Goal: Task Accomplishment & Management: Manage account settings

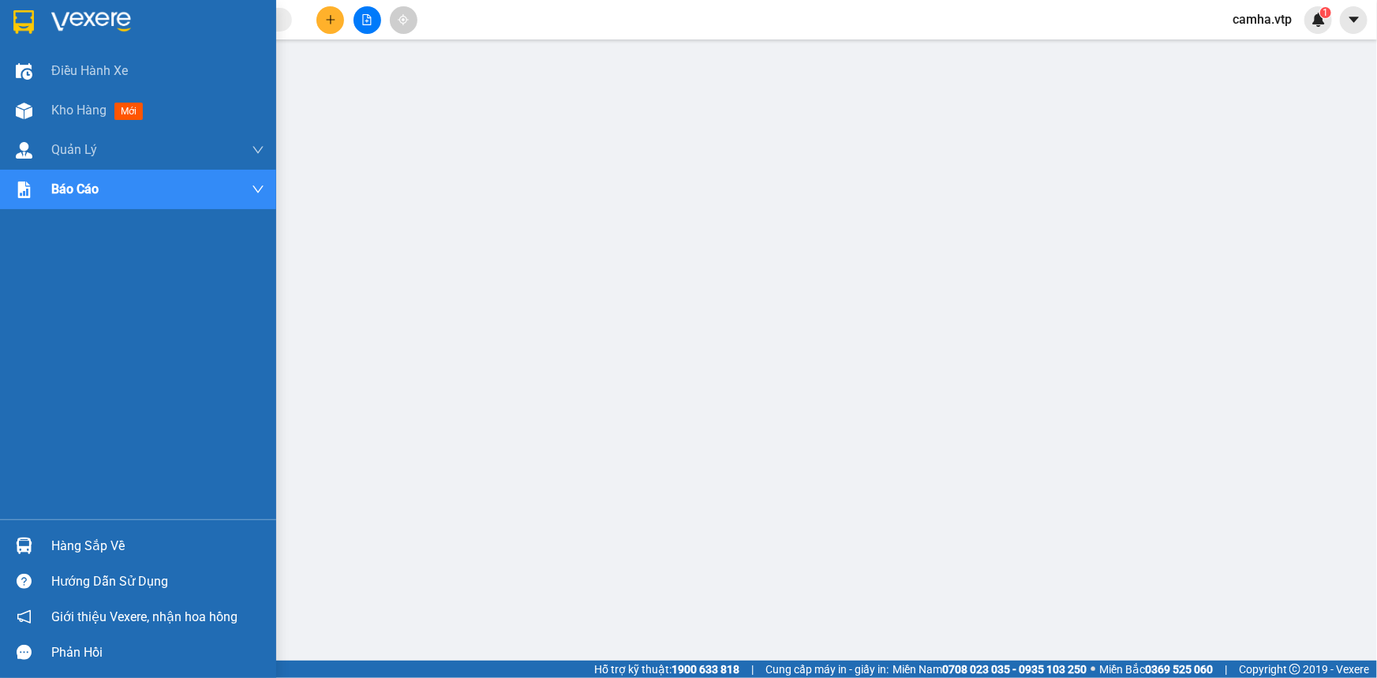
click at [31, 21] on img at bounding box center [23, 22] width 21 height 24
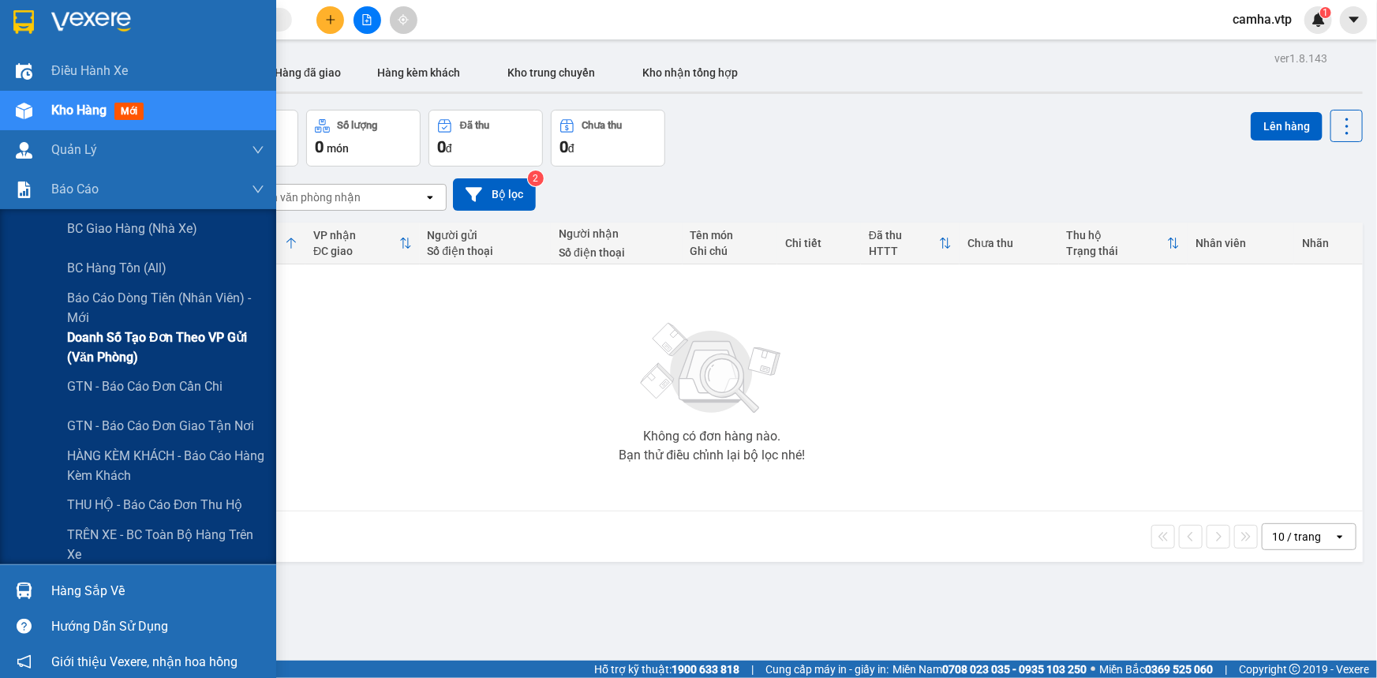
click at [142, 340] on span "Doanh số tạo đơn theo VP gửi (văn phòng)" at bounding box center [165, 347] width 197 height 39
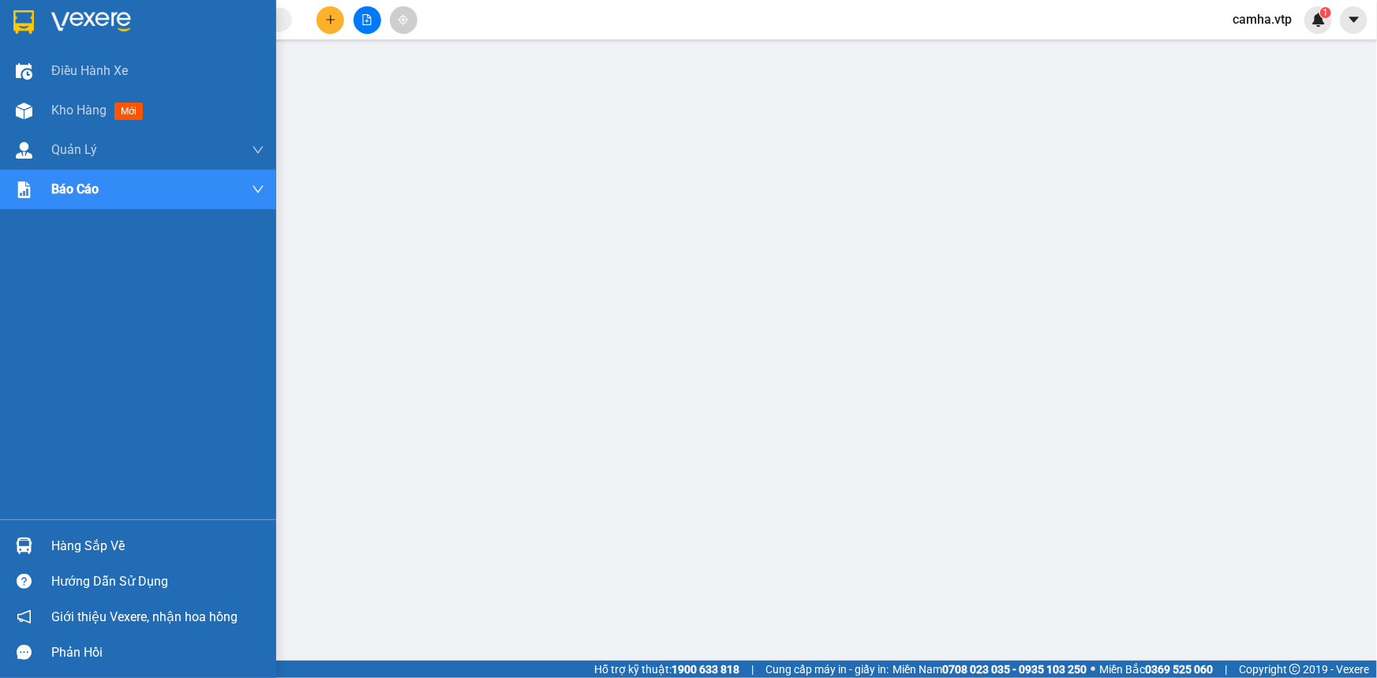
click at [105, 545] on div "Hàng sắp về" at bounding box center [157, 546] width 213 height 24
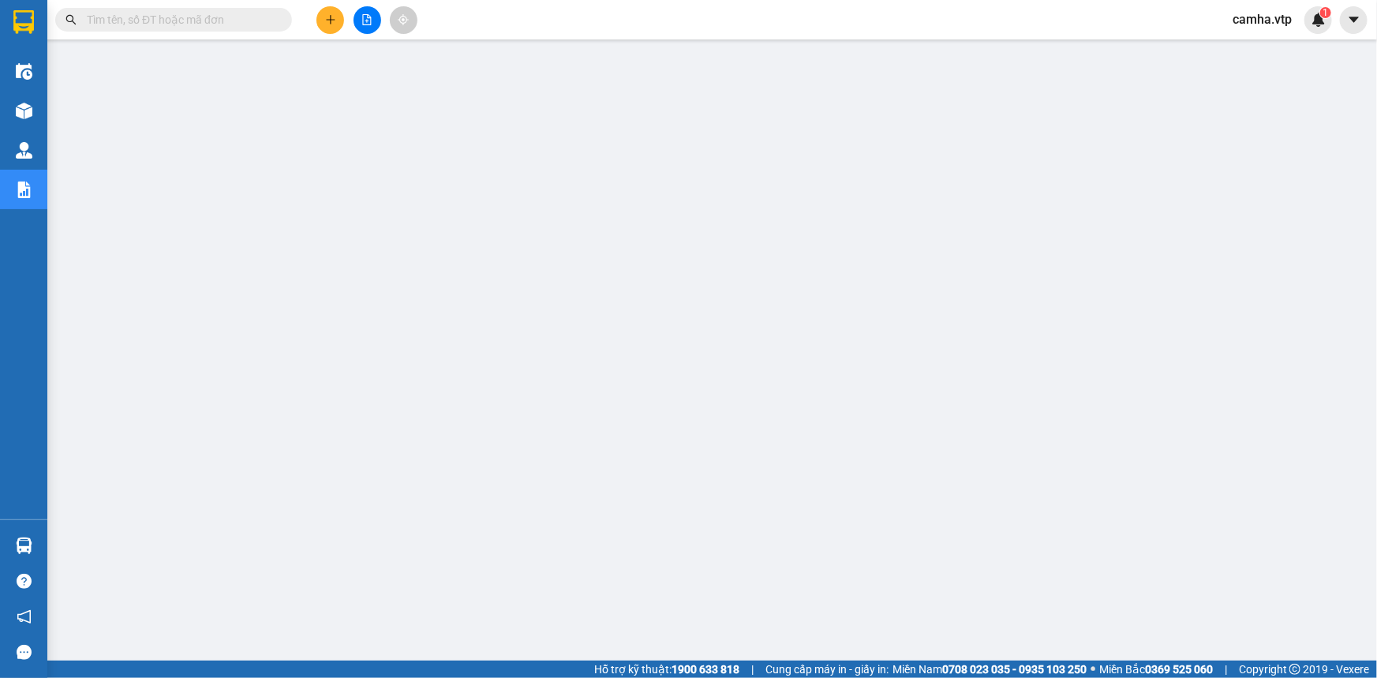
click at [1290, 20] on span "camha.vtp" at bounding box center [1262, 19] width 84 height 20
click at [1277, 48] on span "Đăng xuất" at bounding box center [1279, 48] width 66 height 17
